Goal: Task Accomplishment & Management: Complete application form

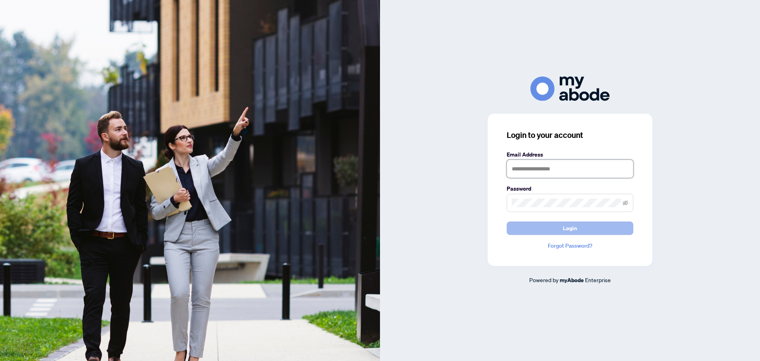
type input "**********"
click at [561, 228] on button "Login" at bounding box center [570, 227] width 127 height 13
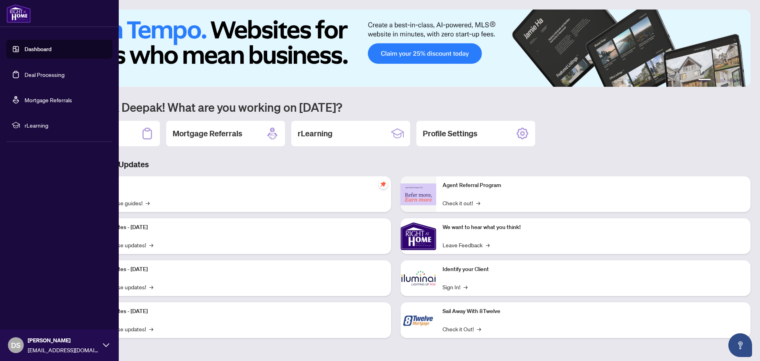
click at [40, 77] on link "Deal Processing" at bounding box center [45, 74] width 40 height 7
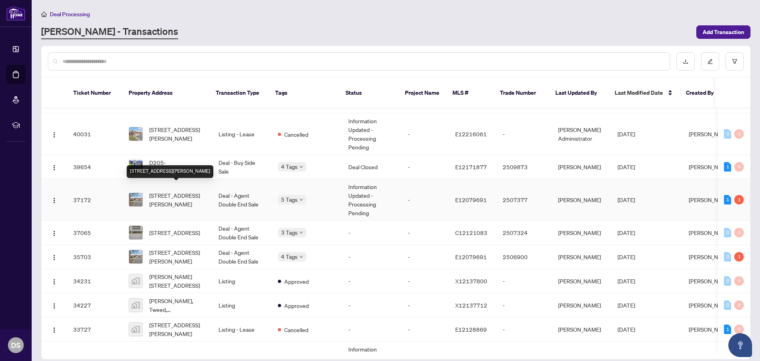
scroll to position [317, 0]
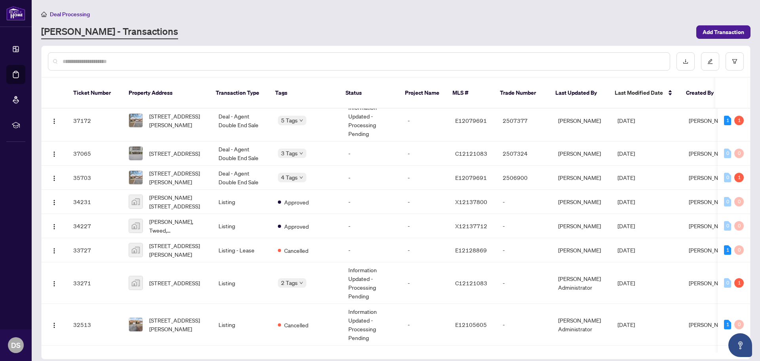
click at [188, 64] on input "text" at bounding box center [363, 61] width 601 height 9
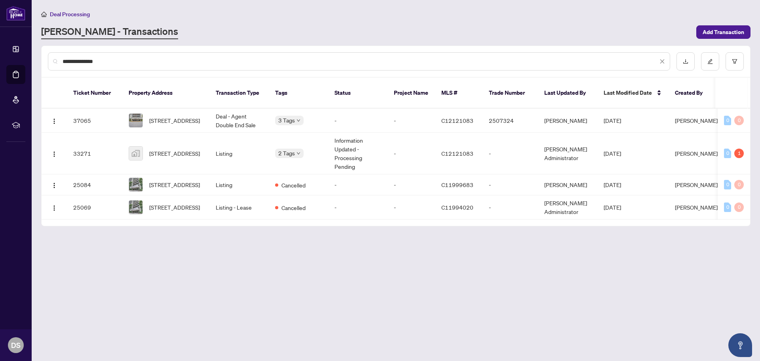
scroll to position [0, 0]
type input "**********"
click at [163, 180] on span "[STREET_ADDRESS]" at bounding box center [174, 184] width 51 height 9
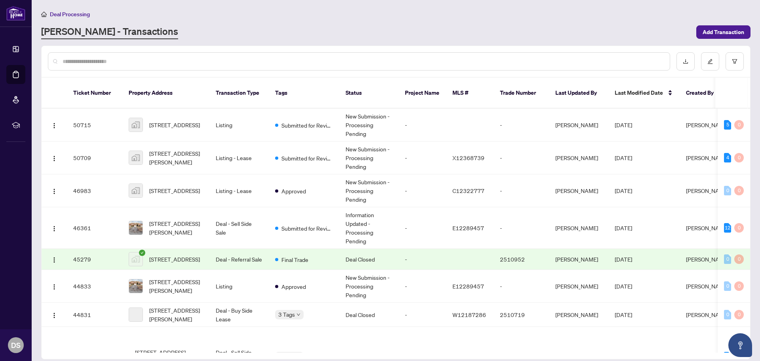
click at [121, 58] on input "text" at bounding box center [363, 61] width 601 height 9
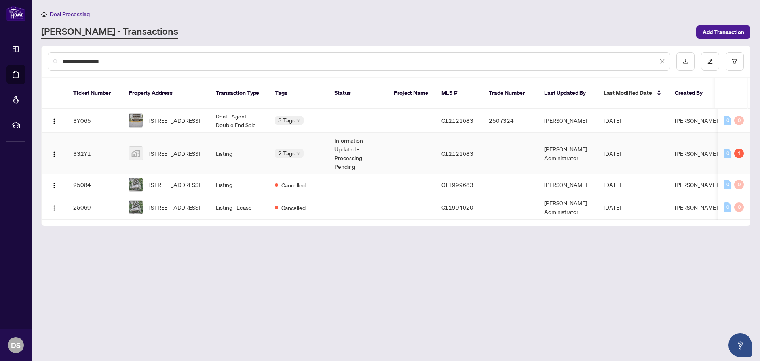
type input "**********"
click at [275, 150] on span "Cancellation Requested" at bounding box center [275, 150] width 0 height 0
click at [181, 149] on span "[STREET_ADDRESS]" at bounding box center [174, 153] width 51 height 9
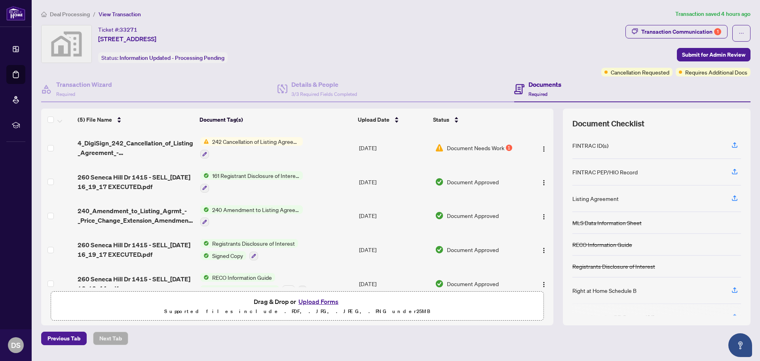
click at [253, 140] on span "242 Cancellation of Listing Agreement - Authority to Offer for Sale" at bounding box center [256, 141] width 94 height 9
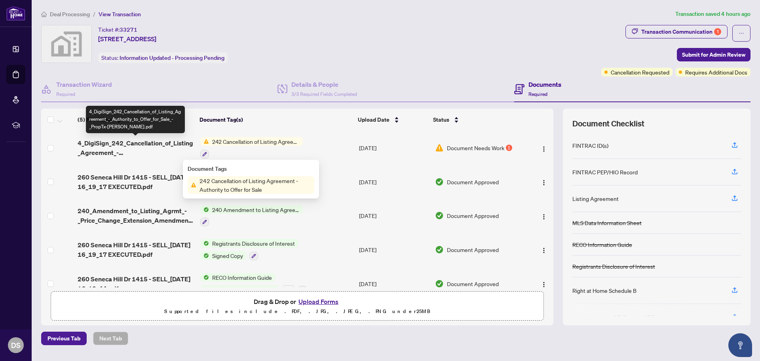
click at [156, 144] on span "4_DigiSign_242_Cancellation_of_Listing_Agreement_-_Authority_to_Offer_for_Sale_…" at bounding box center [136, 147] width 116 height 19
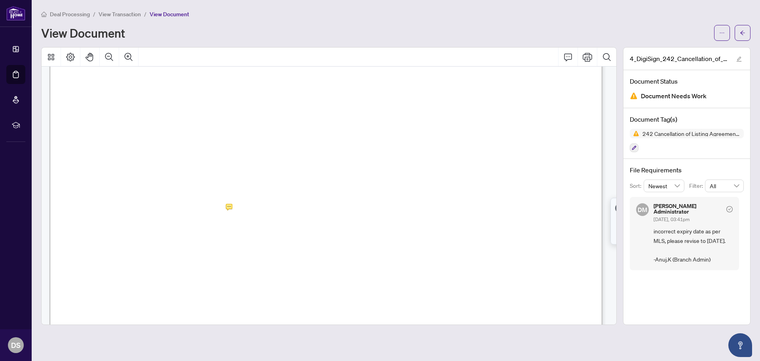
scroll to position [5, 0]
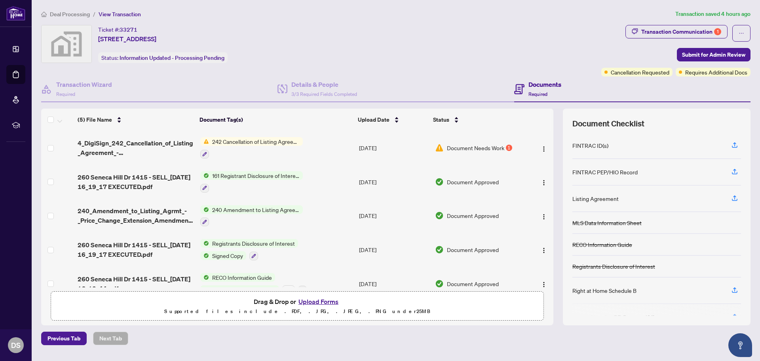
click at [508, 148] on div "1" at bounding box center [509, 148] width 6 height 6
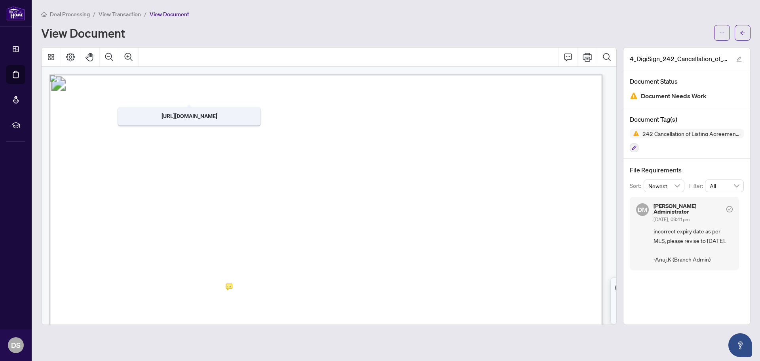
click at [122, 16] on span "View Transaction" at bounding box center [120, 14] width 42 height 7
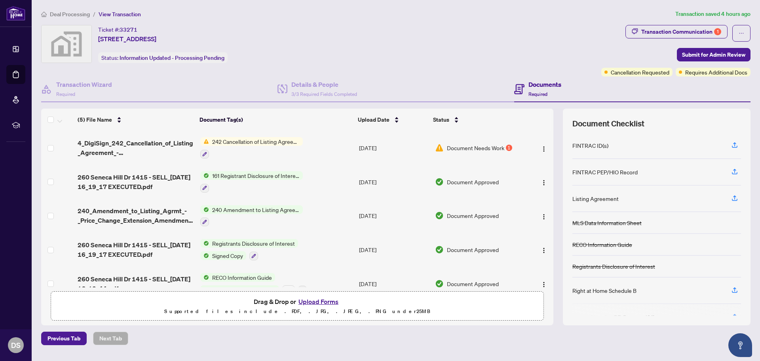
click at [329, 302] on button "Upload Forms" at bounding box center [318, 301] width 45 height 10
click at [318, 301] on button "Upload Forms" at bounding box center [318, 301] width 45 height 10
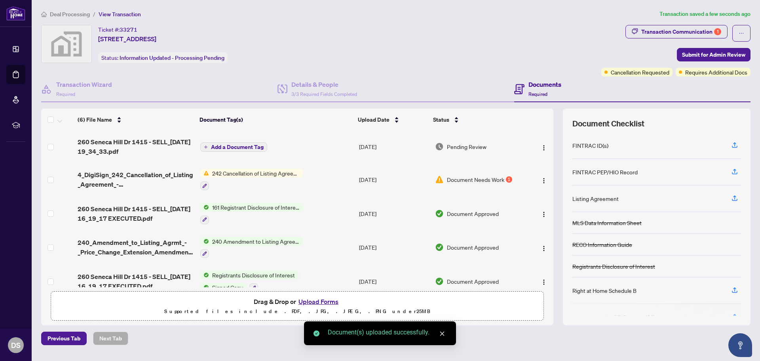
click at [245, 148] on span "Add a Document Tag" at bounding box center [237, 147] width 53 height 6
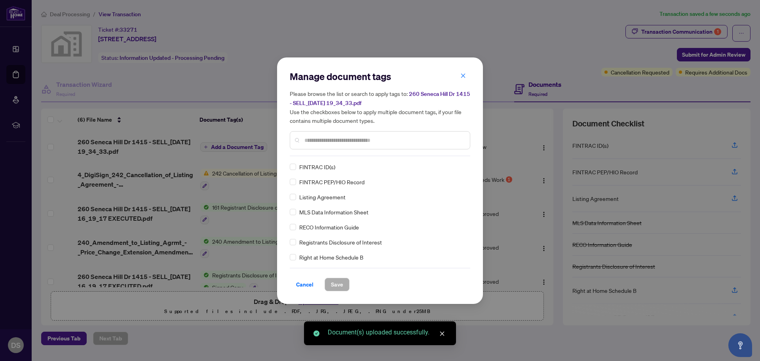
click at [355, 156] on div "Manage document tags Please browse the list or search to apply tags to: [STREET…" at bounding box center [380, 180] width 181 height 221
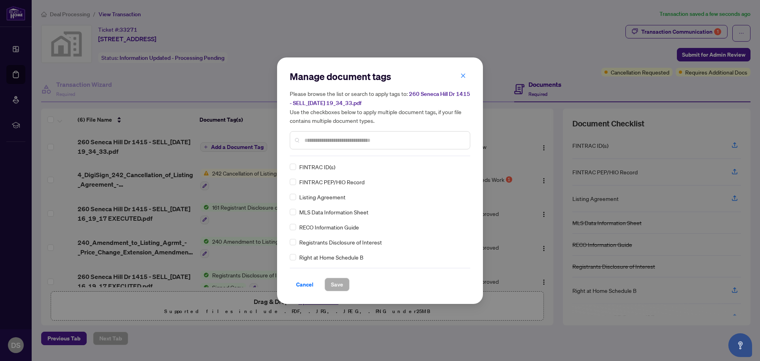
click at [355, 146] on div at bounding box center [380, 140] width 181 height 18
click at [356, 145] on div at bounding box center [380, 140] width 181 height 18
click at [360, 141] on input "text" at bounding box center [383, 140] width 159 height 9
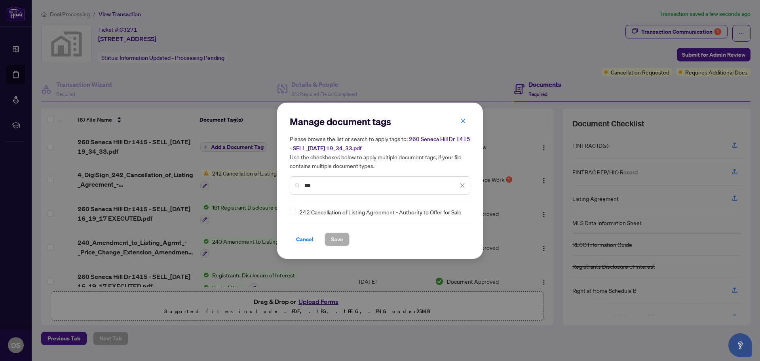
type input "***"
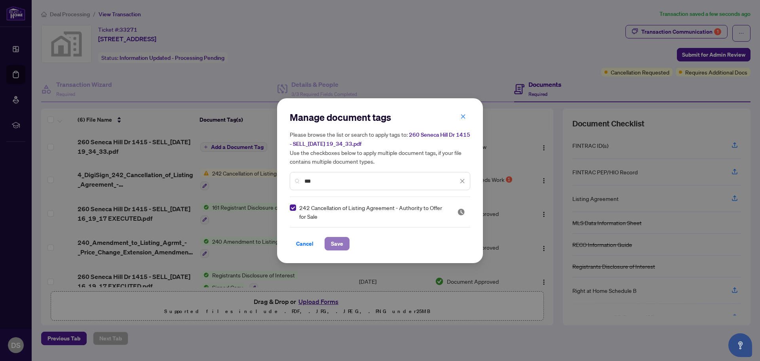
click at [337, 246] on span "Save" at bounding box center [337, 243] width 12 height 13
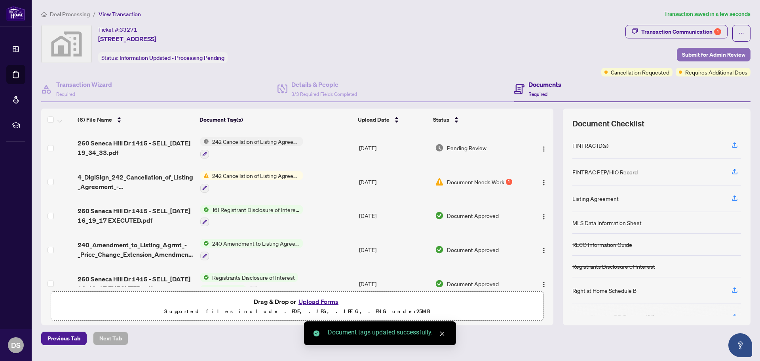
click at [704, 58] on span "Submit for Admin Review" at bounding box center [713, 54] width 63 height 13
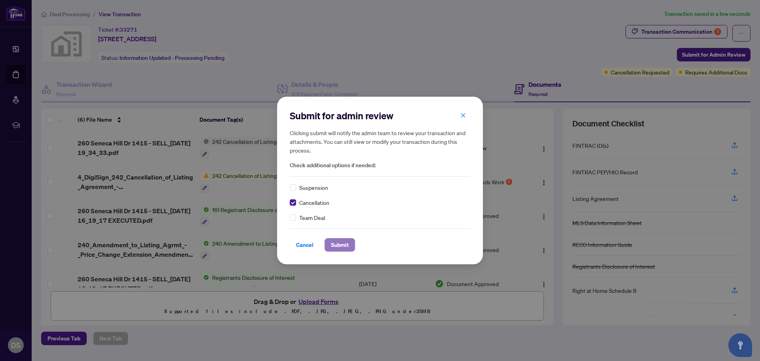
click at [340, 244] on span "Submit" at bounding box center [340, 244] width 18 height 13
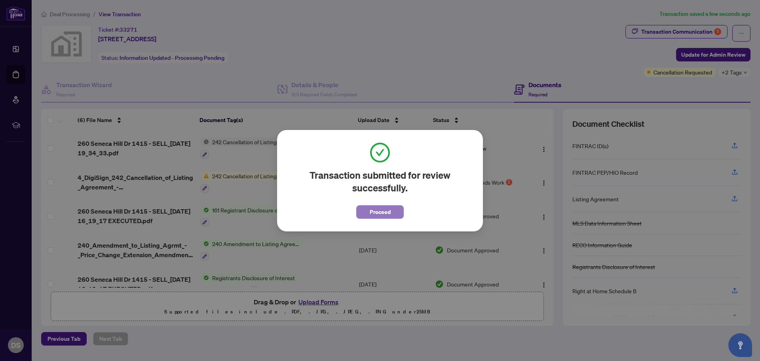
click at [386, 211] on span "Proceed" at bounding box center [380, 211] width 21 height 13
